Goal: Information Seeking & Learning: Learn about a topic

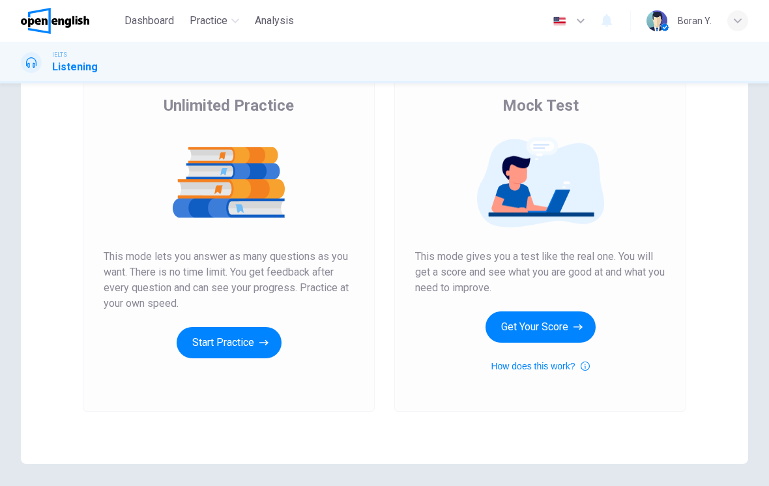
scroll to position [100, 0]
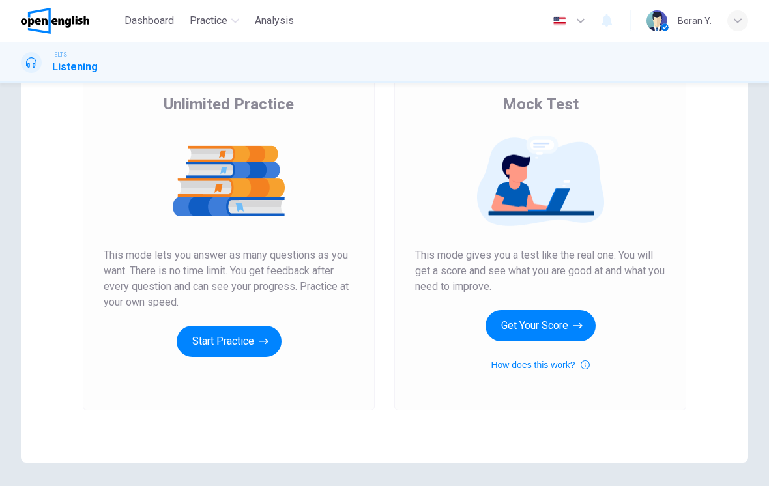
click at [570, 319] on button "Get Your Score" at bounding box center [541, 325] width 110 height 31
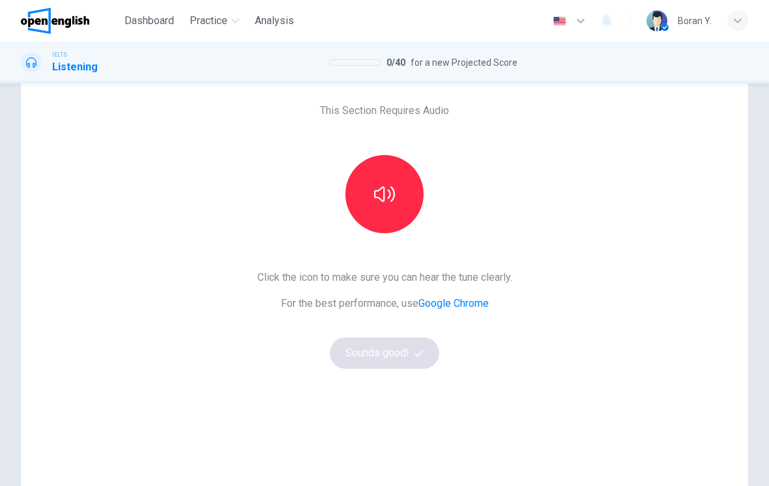
scroll to position [57, 0]
click at [400, 198] on button "button" at bounding box center [384, 195] width 78 height 78
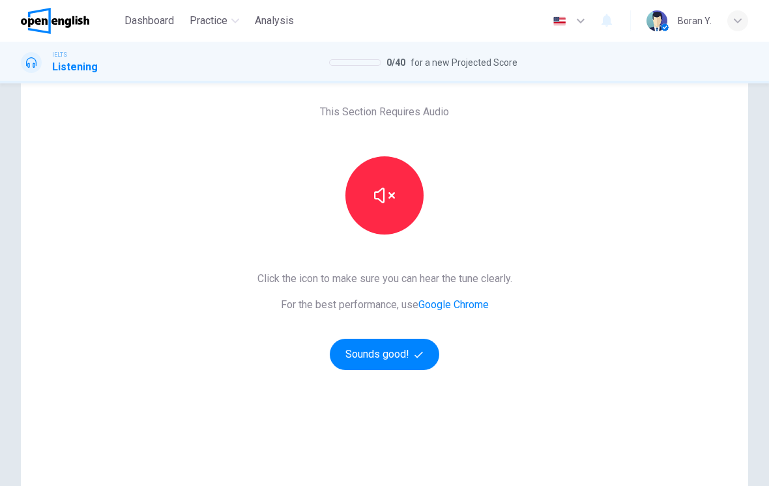
scroll to position [95, 0]
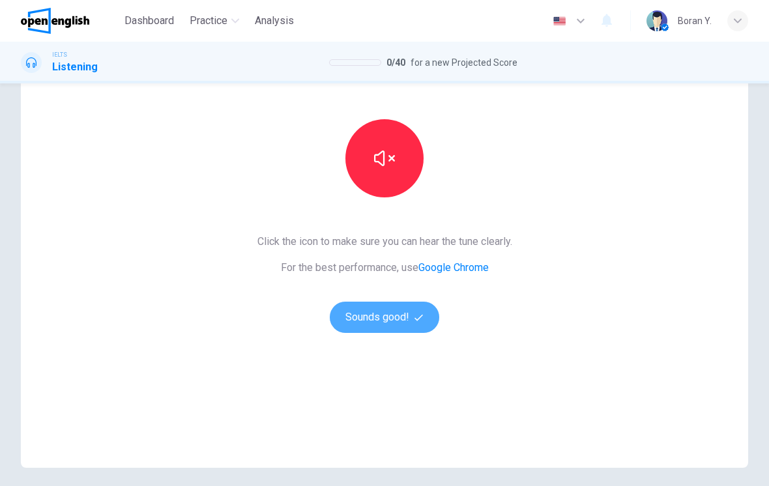
click at [376, 325] on button "Sounds good!" at bounding box center [384, 317] width 109 height 31
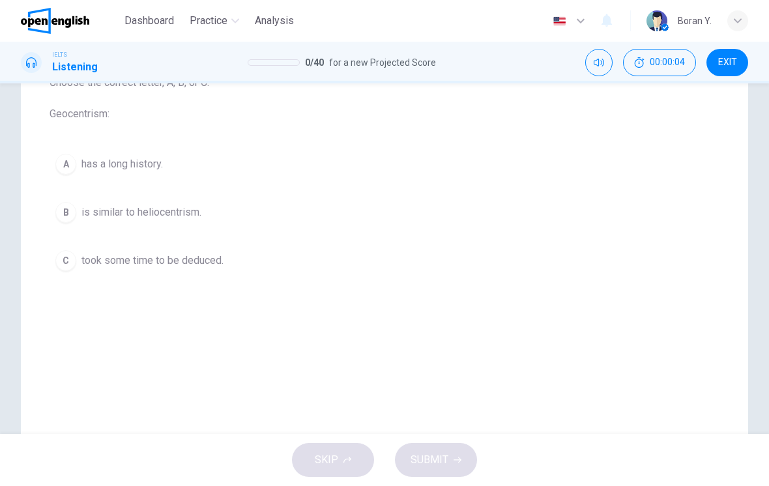
scroll to position [159, 0]
click at [607, 66] on button "Mute" at bounding box center [598, 62] width 27 height 27
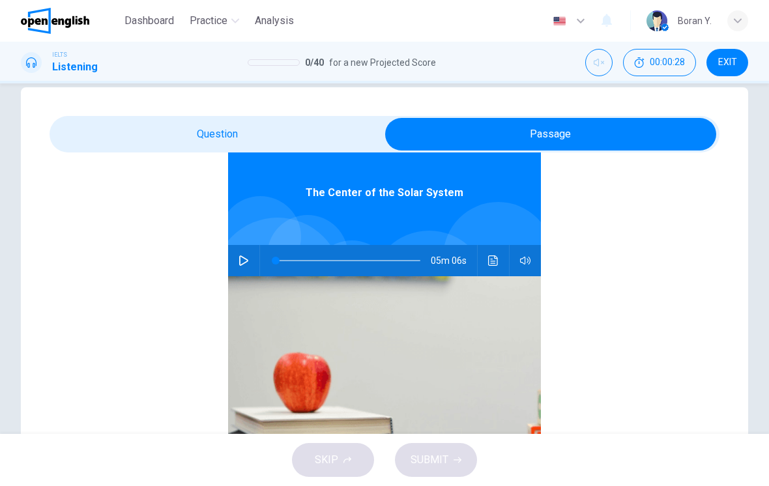
scroll to position [0, 0]
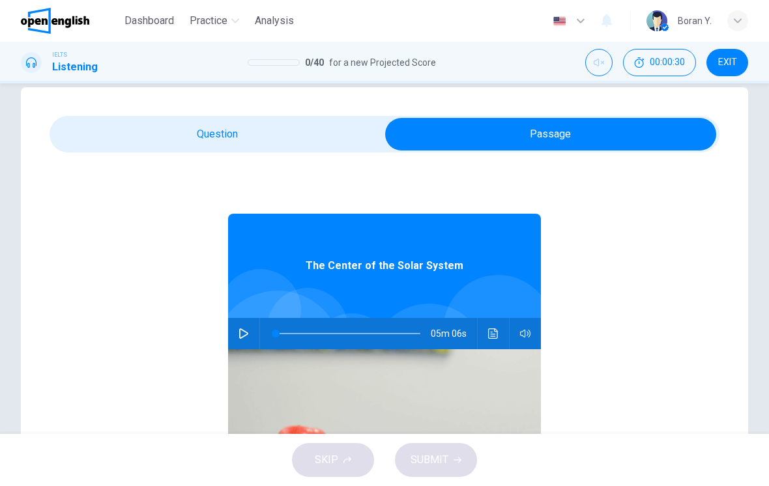
click at [241, 333] on icon "button" at bounding box center [244, 333] width 10 height 10
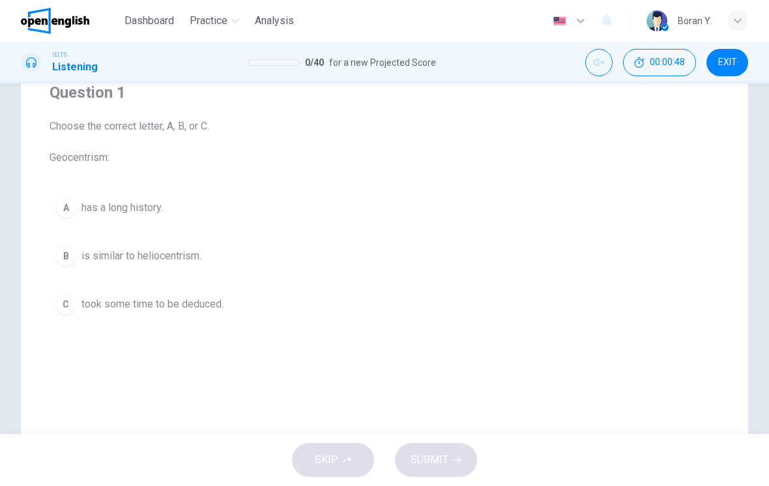
scroll to position [91, 0]
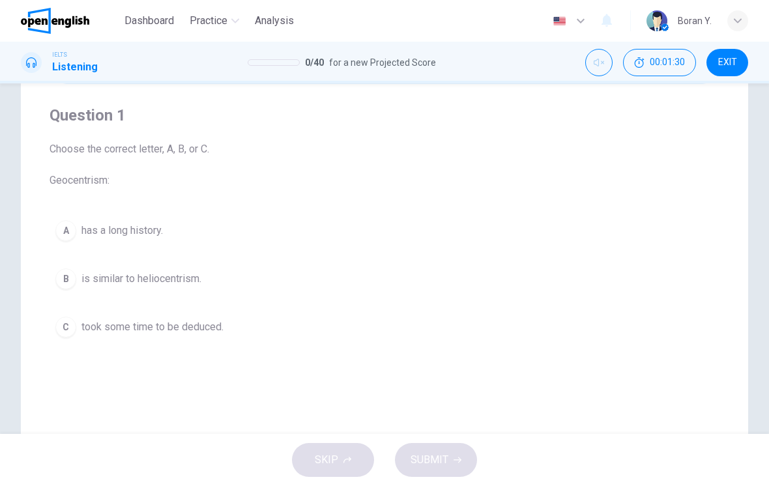
click at [68, 235] on div "A" at bounding box center [65, 230] width 21 height 21
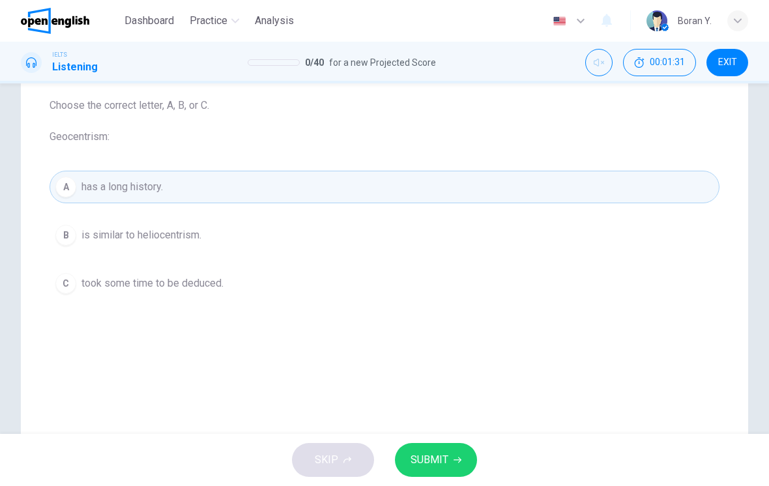
scroll to position [134, 0]
click at [435, 448] on button "SUBMIT" at bounding box center [436, 460] width 82 height 34
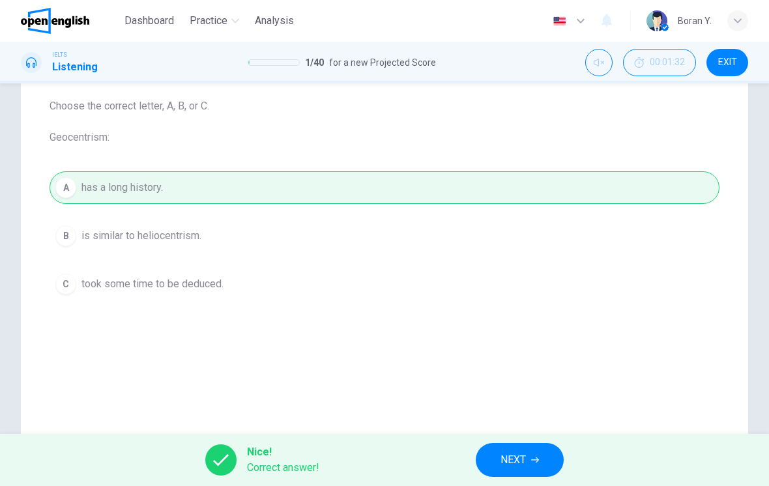
click at [531, 454] on button "NEXT" at bounding box center [520, 460] width 88 height 34
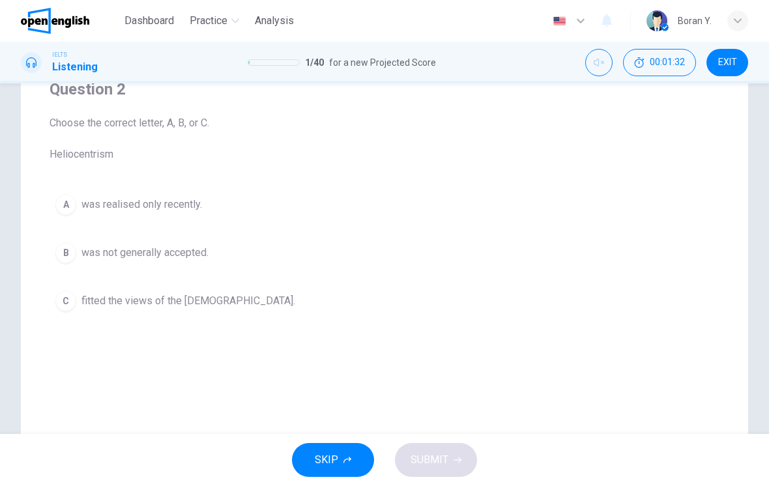
scroll to position [119, 0]
click at [79, 252] on button "B was not generally accepted." at bounding box center [385, 250] width 670 height 33
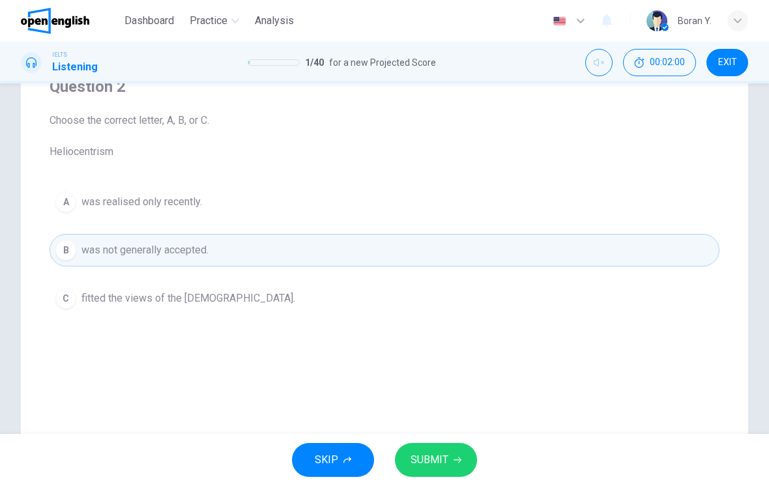
click at [419, 450] on button "SUBMIT" at bounding box center [436, 460] width 82 height 34
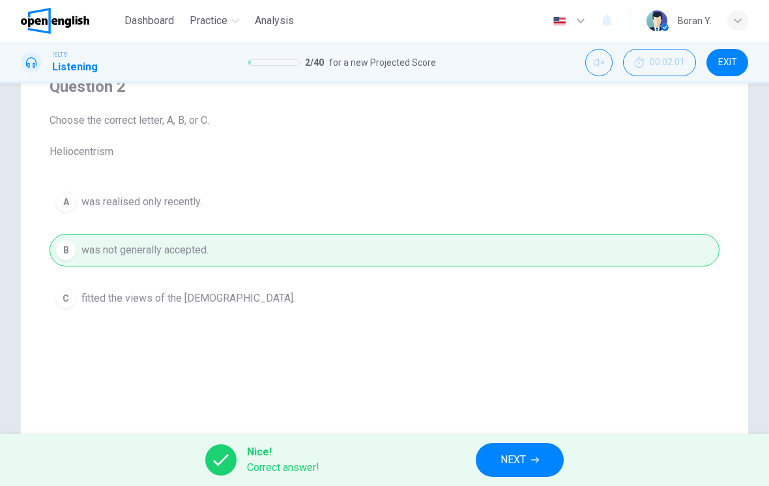
click at [514, 453] on span "NEXT" at bounding box center [513, 460] width 25 height 18
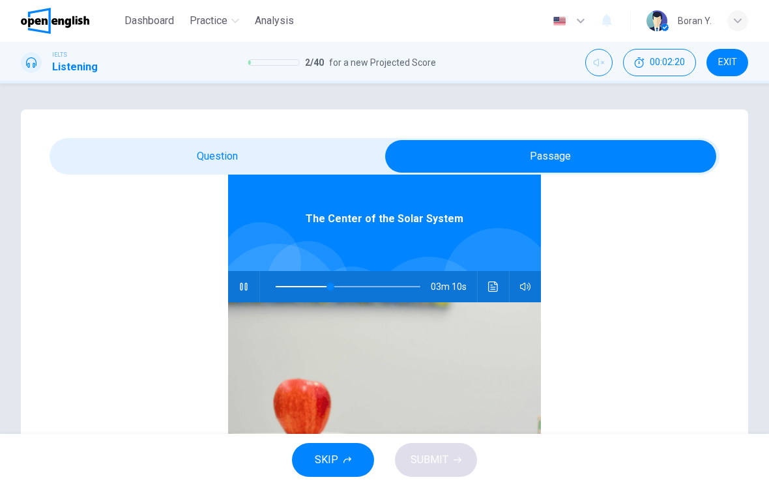
scroll to position [70, 0]
click at [246, 281] on icon "button" at bounding box center [244, 286] width 10 height 10
click at [321, 279] on span at bounding box center [348, 285] width 145 height 27
click at [254, 281] on button "button" at bounding box center [243, 285] width 21 height 31
click at [305, 287] on span at bounding box center [304, 286] width 8 height 8
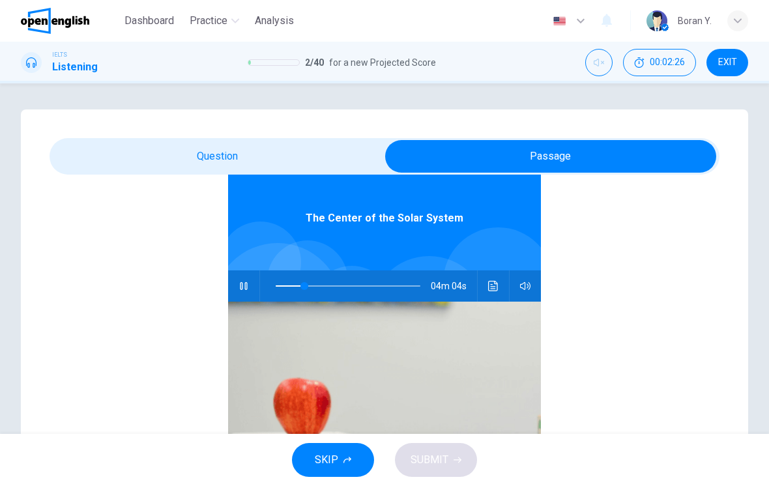
type input "**"
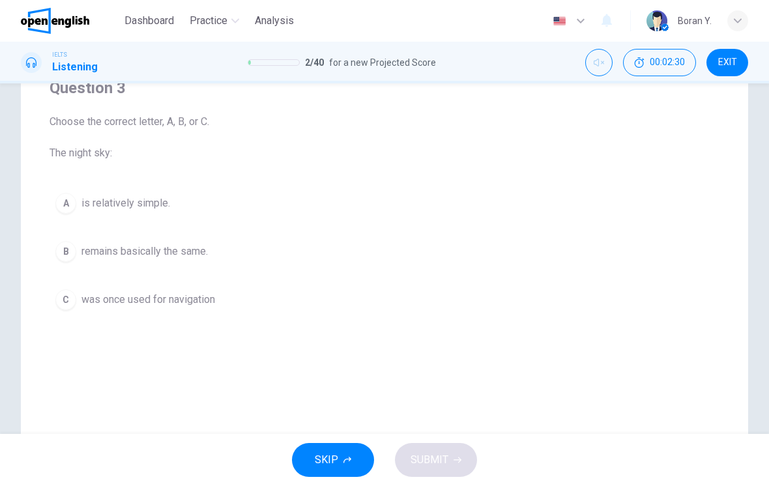
scroll to position [117, 0]
click at [74, 291] on button "C was once used for navigation" at bounding box center [385, 300] width 670 height 33
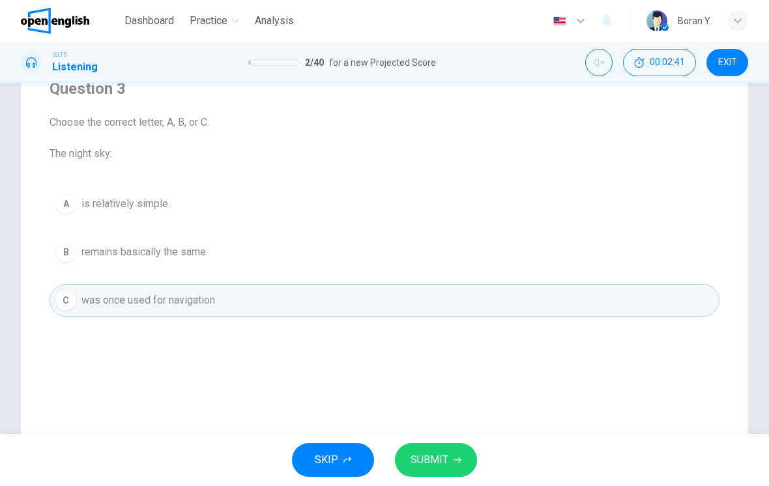
click at [437, 458] on span "SUBMIT" at bounding box center [430, 460] width 38 height 18
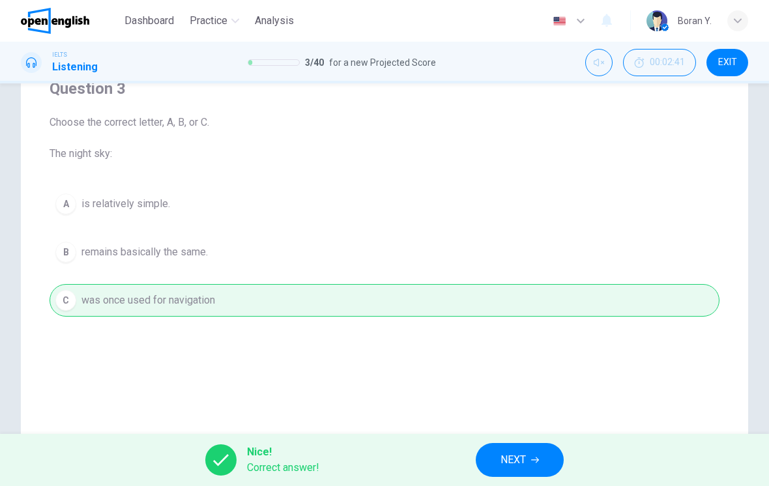
click at [523, 463] on span "NEXT" at bounding box center [513, 460] width 25 height 18
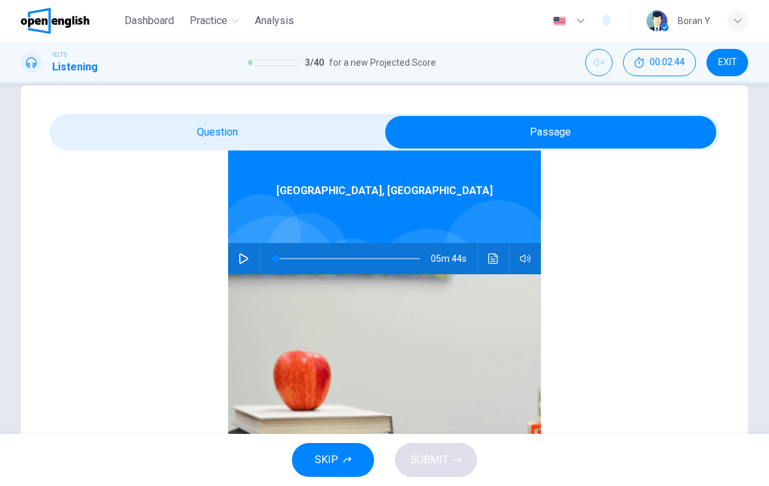
scroll to position [73, 0]
click at [242, 254] on icon "button" at bounding box center [244, 259] width 10 height 10
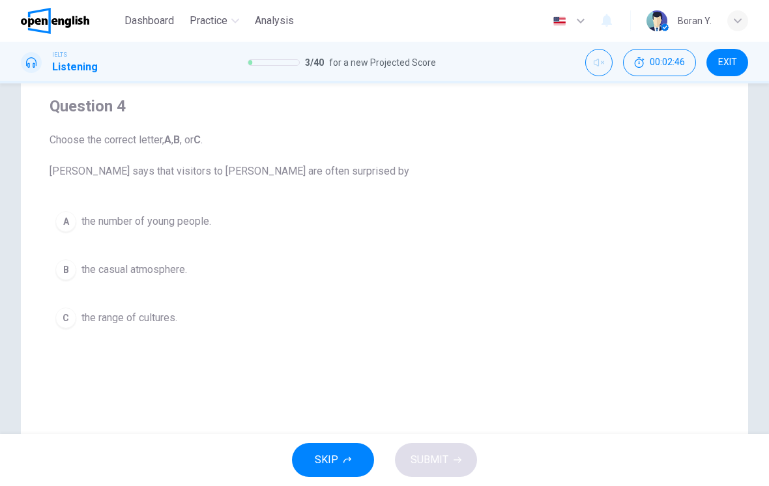
scroll to position [101, 0]
click at [72, 319] on div "C" at bounding box center [65, 316] width 21 height 21
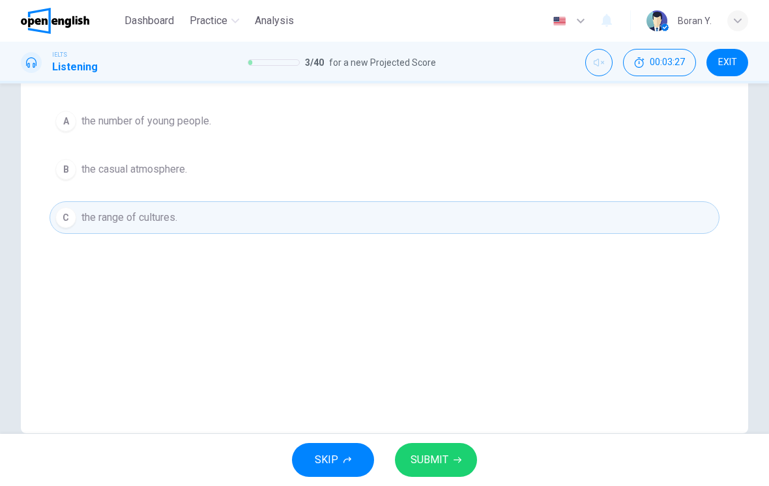
scroll to position [186, 0]
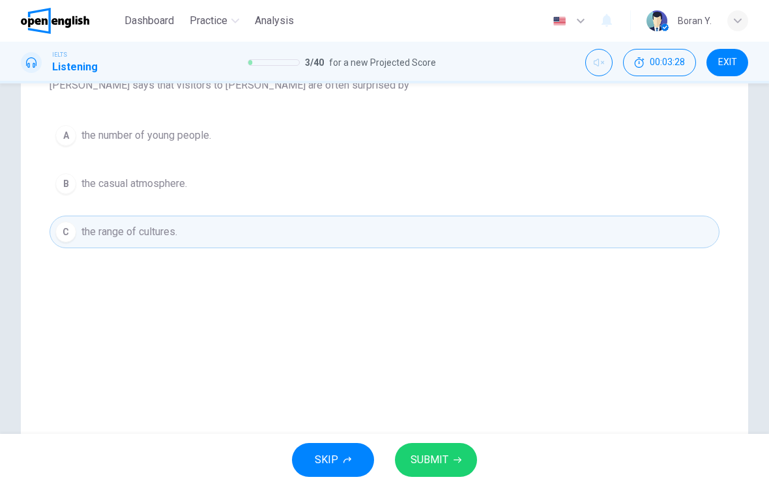
click at [432, 461] on span "SUBMIT" at bounding box center [430, 460] width 38 height 18
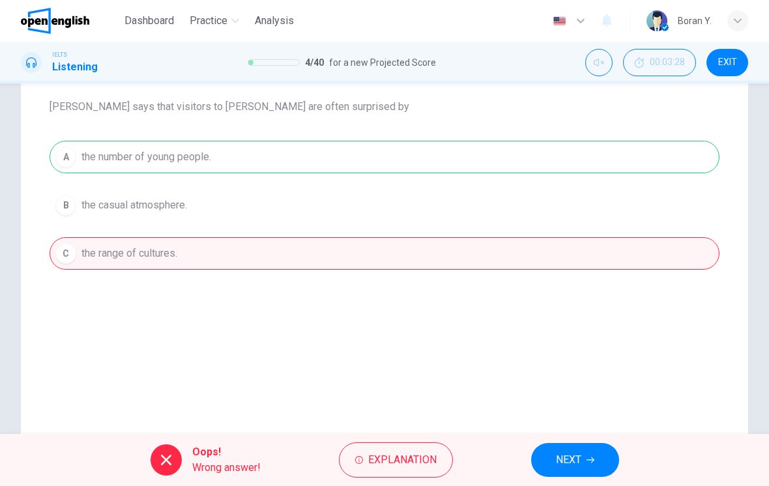
scroll to position [164, 0]
click at [413, 456] on span "Explanation" at bounding box center [402, 460] width 68 height 18
click at [570, 156] on div "A the number of young people. B the casual atmosphere. C the range of cultures." at bounding box center [385, 205] width 670 height 129
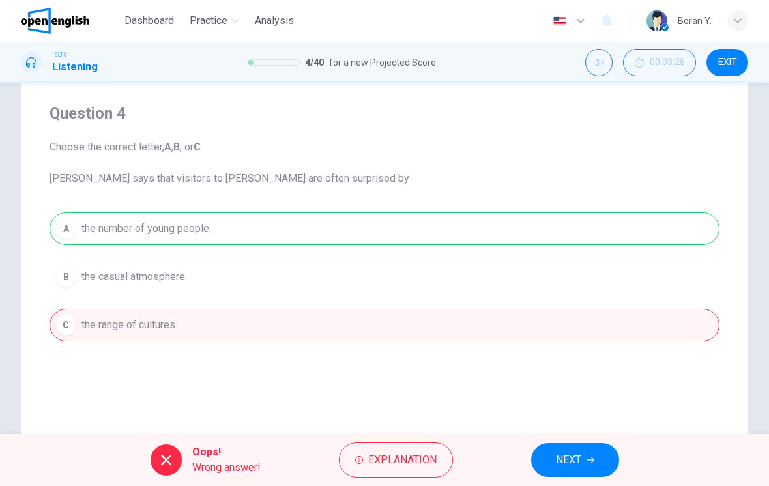
scroll to position [63, 0]
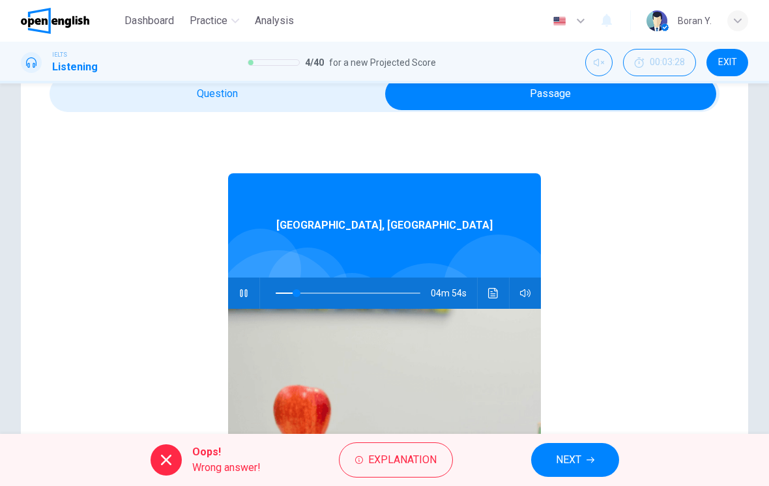
click at [254, 297] on button "button" at bounding box center [243, 293] width 21 height 31
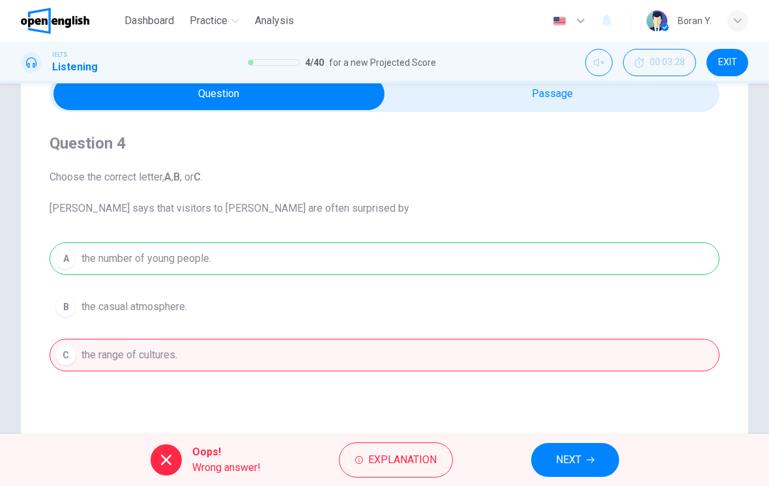
click at [405, 460] on span "Explanation" at bounding box center [402, 460] width 68 height 18
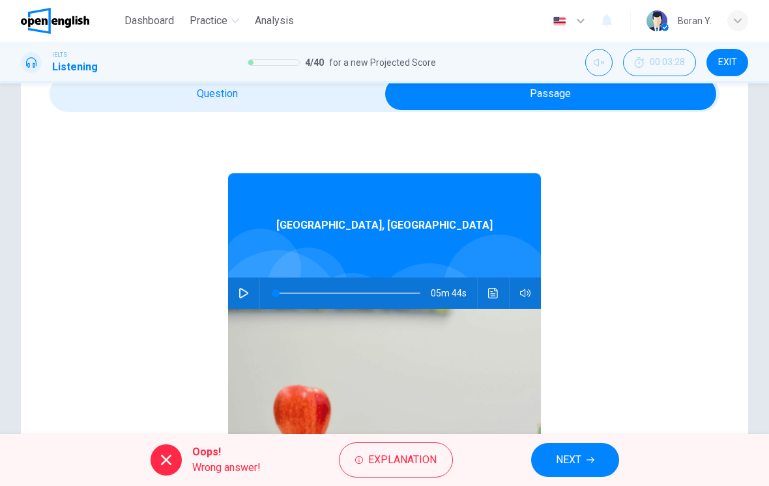
click at [236, 297] on button "button" at bounding box center [243, 293] width 21 height 31
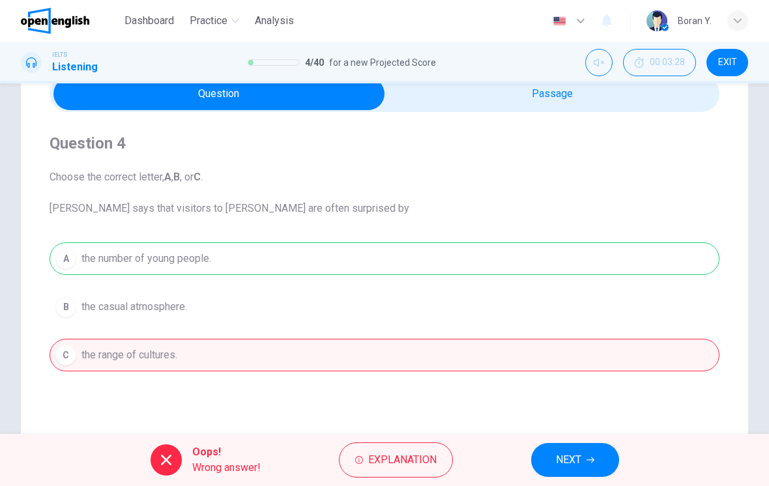
click at [414, 259] on div "A the number of young people. B the casual atmosphere. C the range of cultures." at bounding box center [385, 306] width 670 height 129
click at [573, 451] on span "NEXT" at bounding box center [568, 460] width 25 height 18
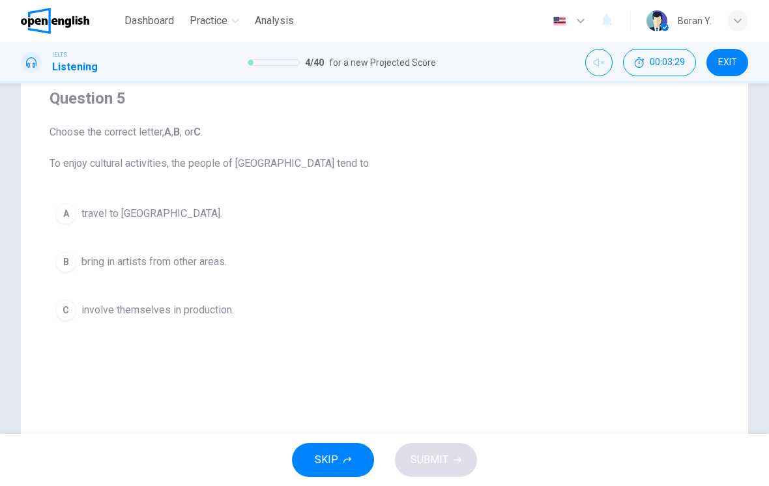
scroll to position [106, 0]
click at [70, 267] on div "B" at bounding box center [65, 264] width 21 height 21
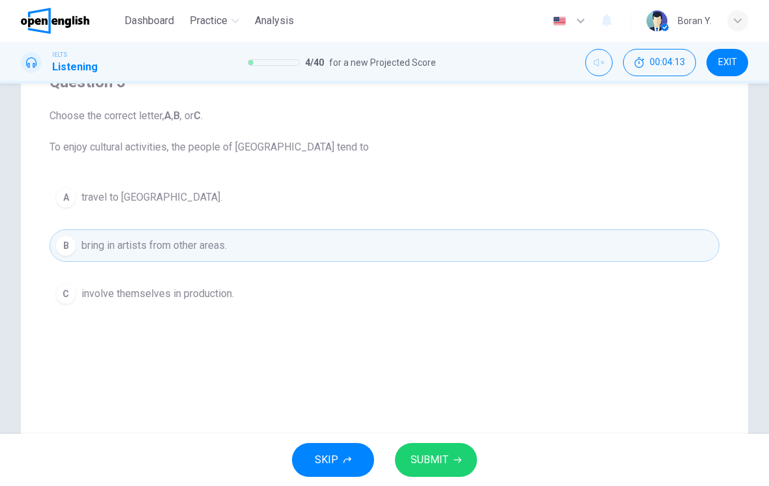
scroll to position [140, 0]
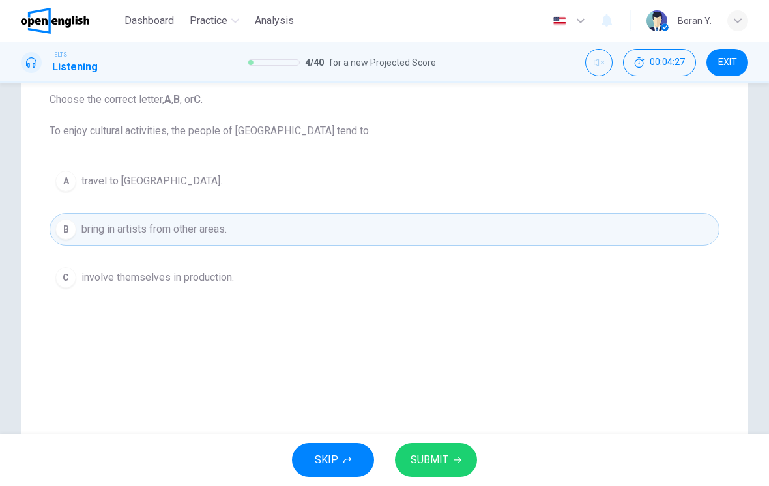
click at [441, 455] on span "SUBMIT" at bounding box center [430, 460] width 38 height 18
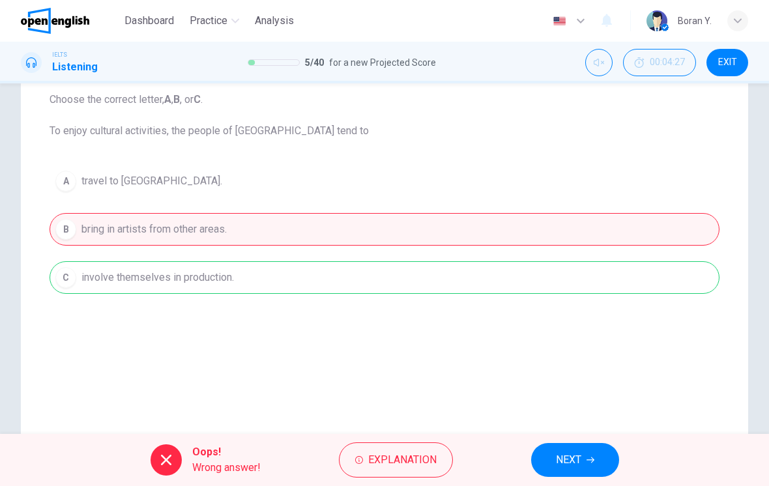
click at [559, 460] on span "NEXT" at bounding box center [568, 460] width 25 height 18
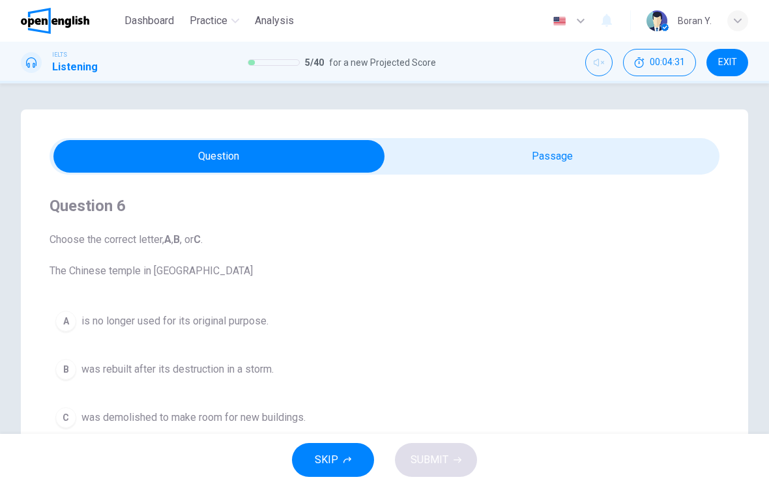
scroll to position [0, 0]
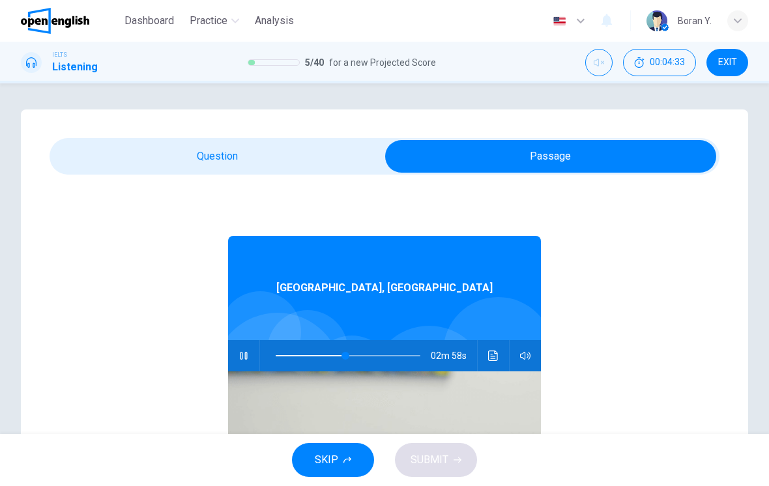
click at [247, 356] on icon "button" at bounding box center [243, 356] width 7 height 8
click at [211, 129] on div "Question 6 Choose the correct letter, A , B , or C . The [DEMOGRAPHIC_DATA] in …" at bounding box center [384, 371] width 727 height 524
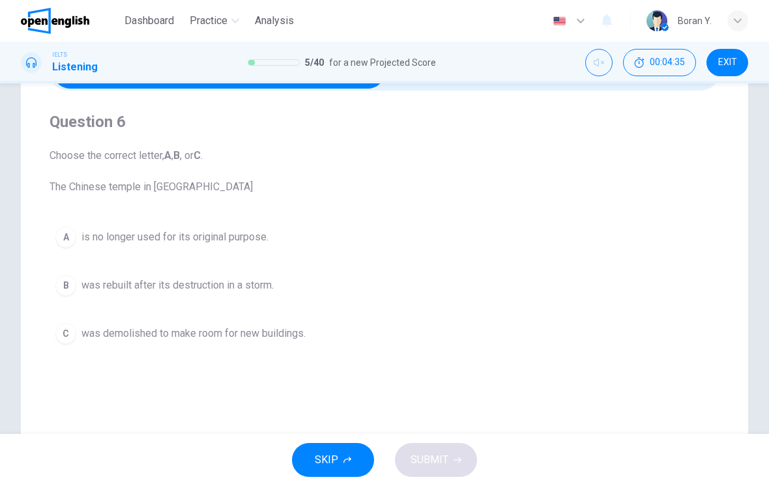
scroll to position [92, 0]
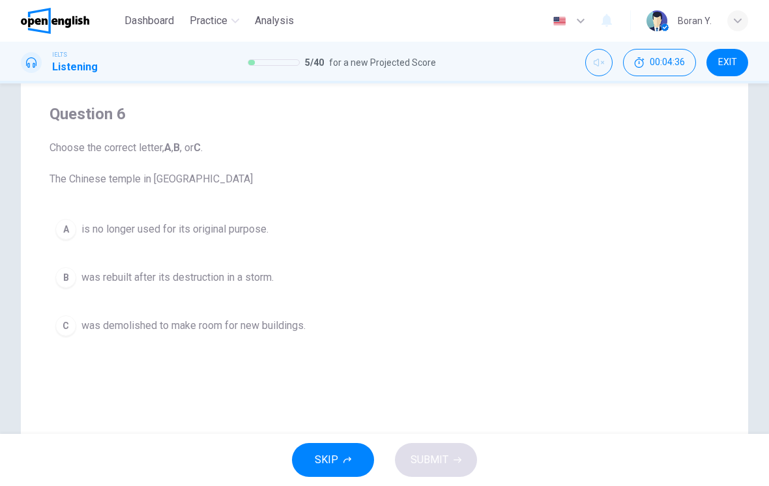
click at [330, 474] on button "SKIP" at bounding box center [333, 460] width 82 height 34
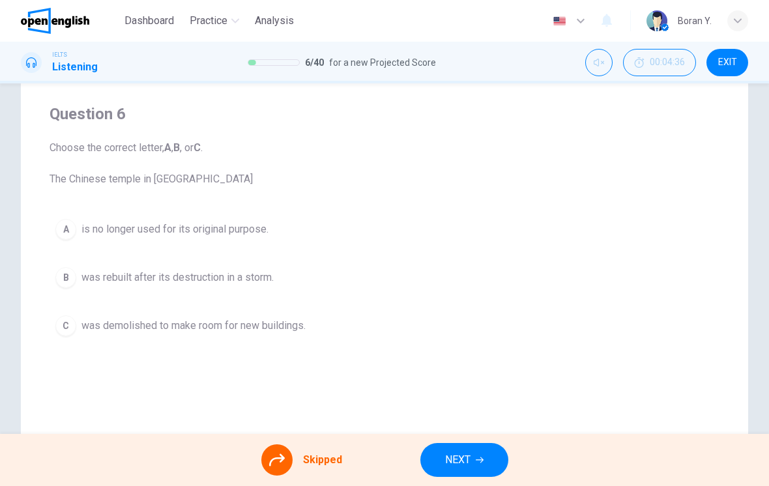
click at [461, 454] on span "NEXT" at bounding box center [457, 460] width 25 height 18
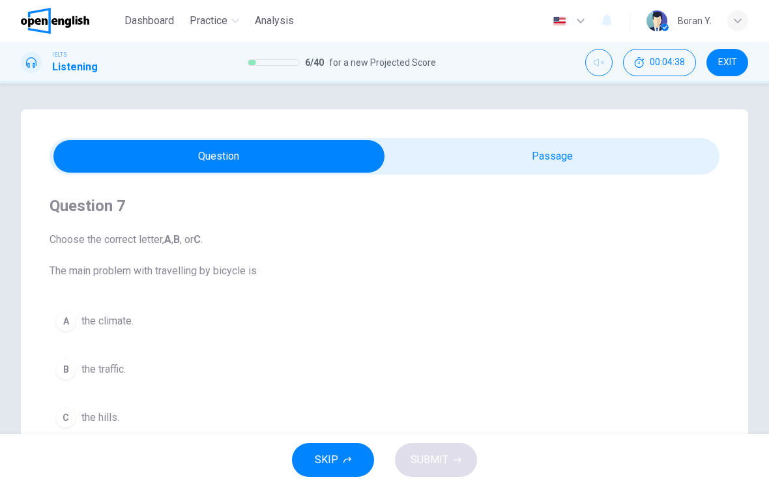
scroll to position [0, 0]
type input "**"
